Goal: Find specific page/section: Find specific page/section

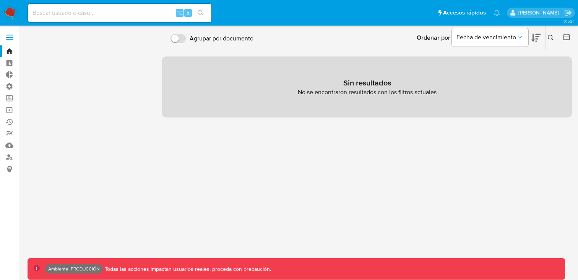
click at [72, 70] on icon "close-filter" at bounding box center [73, 69] width 5 height 5
click at [51, 71] on icon "close-filter" at bounding box center [49, 69] width 5 height 5
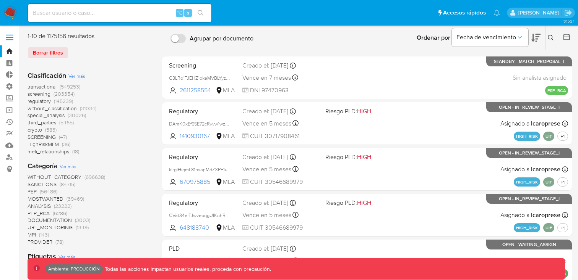
click at [45, 93] on span "screening" at bounding box center [39, 94] width 23 height 8
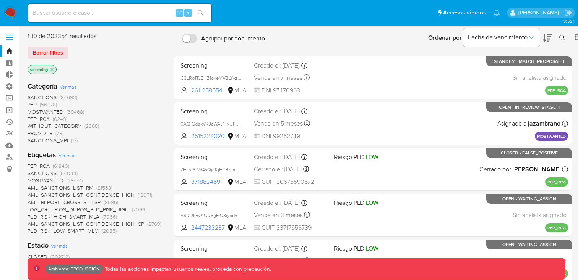
click at [46, 97] on span "SANCTIONS" at bounding box center [42, 98] width 29 height 8
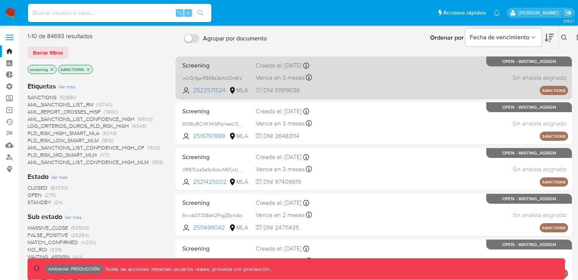
click at [363, 82] on div "Screening wLrQrfgaiRB68a3zXolZm8rV 2522571524 MLA Creado el: 27/06/2025 Creado …" at bounding box center [373, 77] width 389 height 39
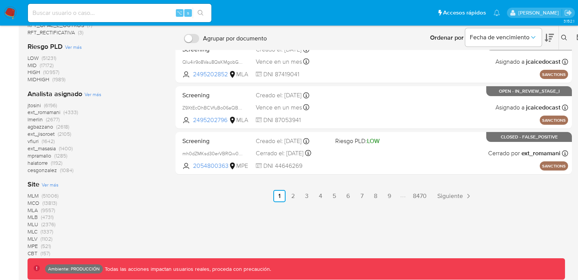
scroll to position [338, 0]
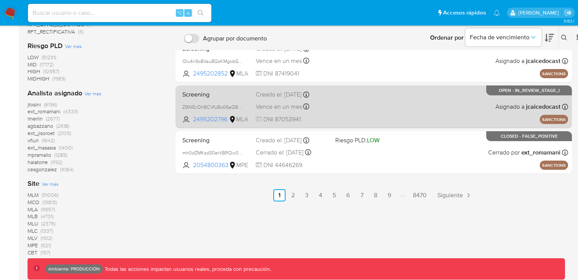
click at [360, 107] on div "Screening Z9XtEcOhBCVfuBo06aQBQ3hq 2495202796 MLA Creado el: 12/06/2025 Creado …" at bounding box center [373, 106] width 389 height 39
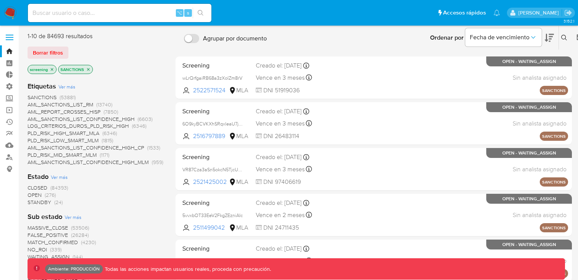
scroll to position [2, 0]
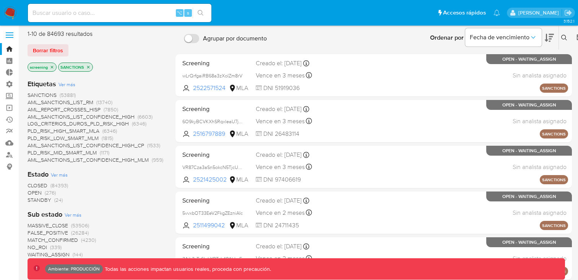
click at [45, 96] on span "SANCTIONS" at bounding box center [42, 95] width 29 height 8
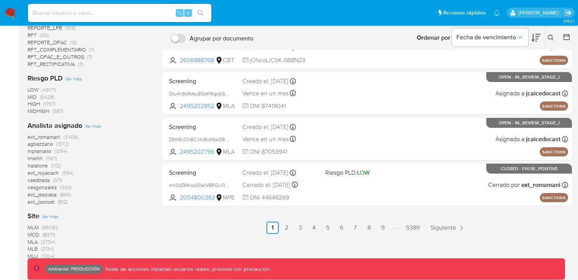
scroll to position [363, 0]
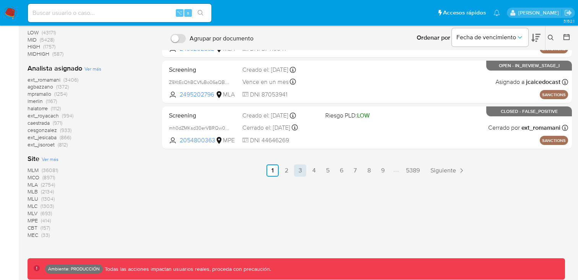
click at [298, 171] on link "3" at bounding box center [300, 171] width 12 height 12
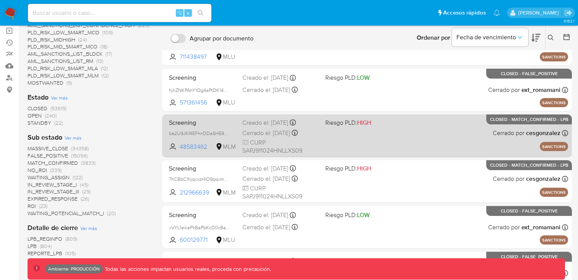
scroll to position [80, 0]
click at [347, 141] on div "Screening be2U9JKf4EFhnDDa5H59hVE5 48583462 MLM Riesgo PLD: HIGH Creado el: 12/…" at bounding box center [367, 135] width 402 height 39
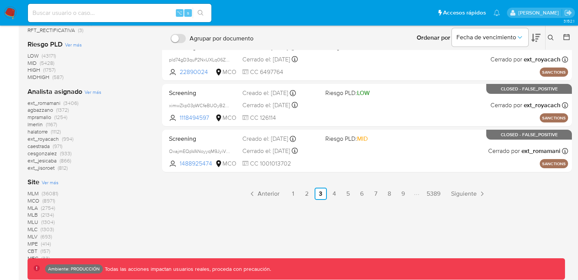
scroll to position [340, 0]
click at [334, 197] on link "4" at bounding box center [334, 194] width 12 height 12
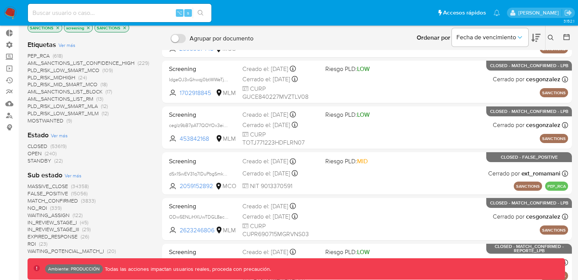
scroll to position [43, 0]
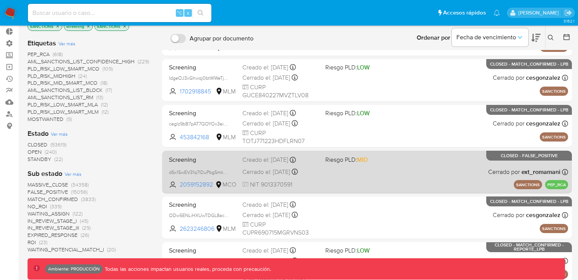
click at [374, 167] on div "Screening dSx1SwEV31q7lDuPbgSmkNaM 2059152892 MCO Riesgo PLD: MID Creado el: 08…" at bounding box center [367, 172] width 402 height 39
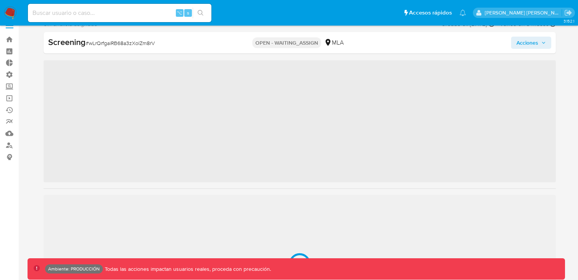
scroll to position [341, 0]
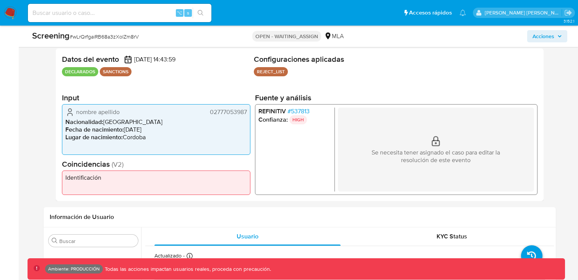
select select "10"
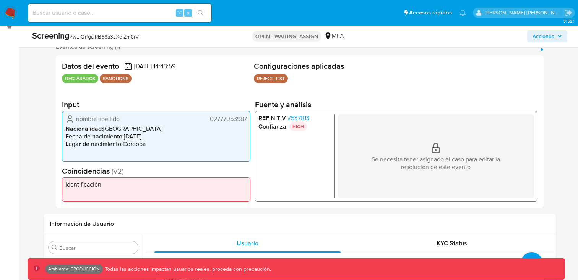
scroll to position [140, 0]
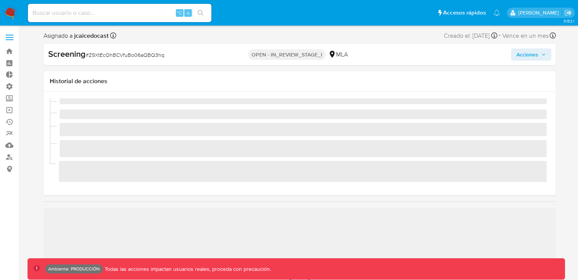
scroll to position [341, 0]
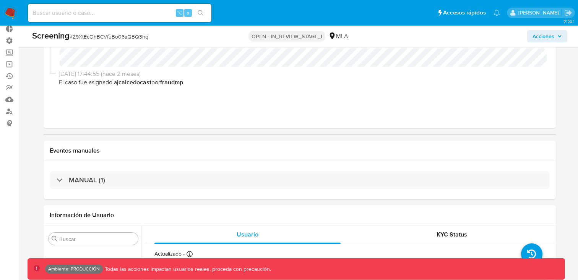
select select "10"
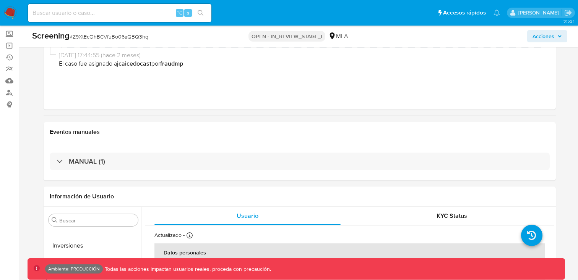
scroll to position [65, 0]
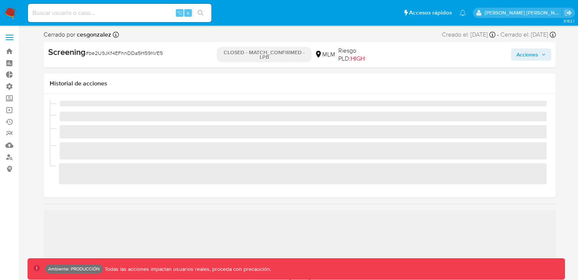
scroll to position [305, 0]
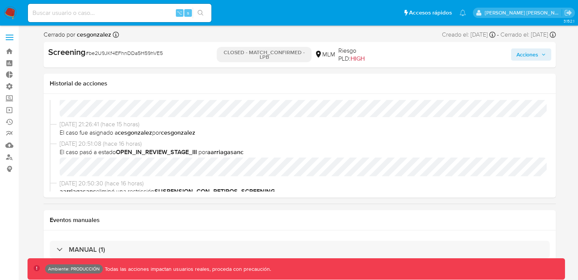
select select "10"
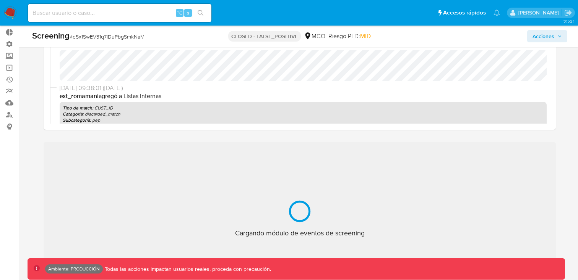
scroll to position [54, 0]
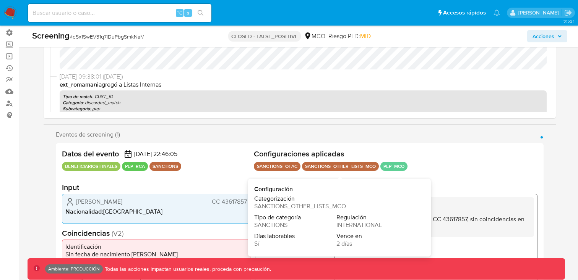
select select "10"
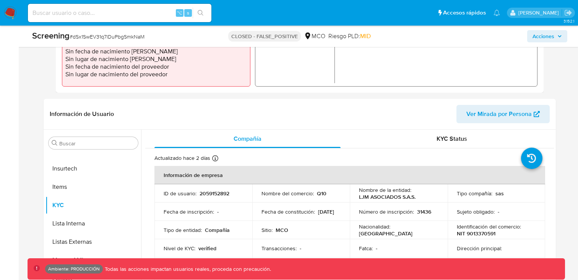
scroll to position [261, 0]
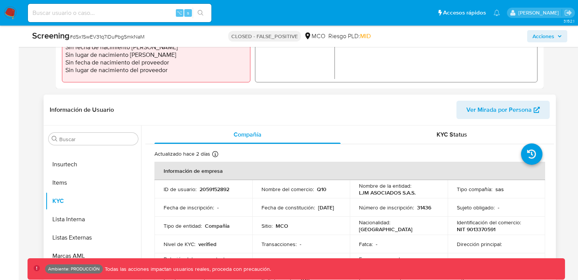
click at [211, 186] on p "2059152892" at bounding box center [214, 189] width 30 height 7
copy p "2059152892"
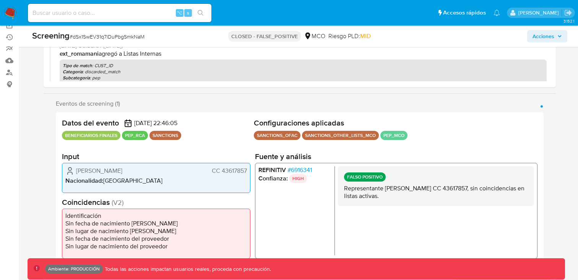
scroll to position [76, 0]
